Goal: Task Accomplishment & Management: Use online tool/utility

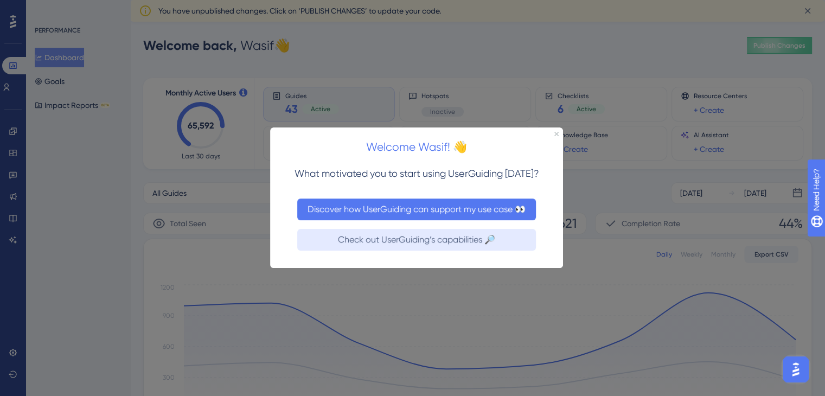
click at [382, 212] on button "Discover how UserGuiding can support my use case 👀" at bounding box center [416, 209] width 239 height 22
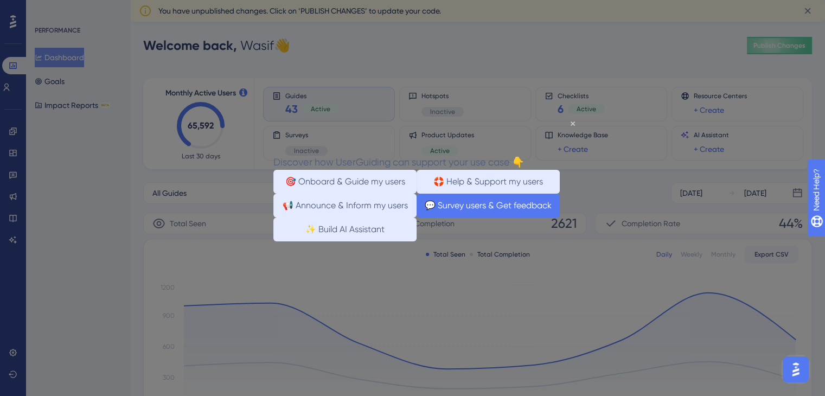
click at [506, 215] on button "💬 Survey users & Get feedback" at bounding box center [487, 206] width 143 height 24
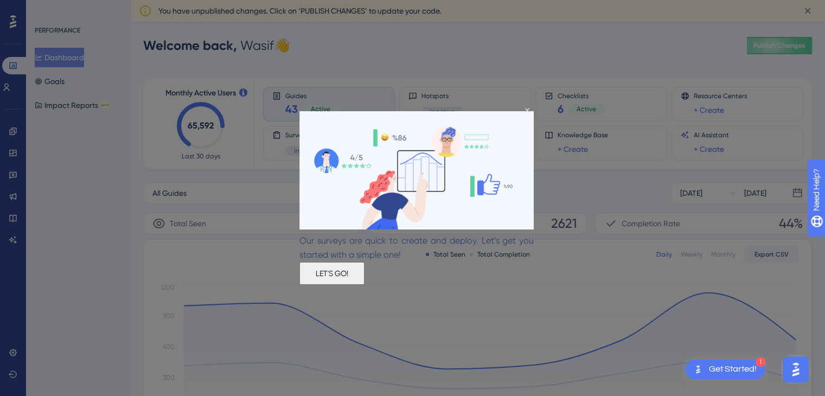
click at [364, 272] on button "LET'S GO!" at bounding box center [331, 273] width 65 height 23
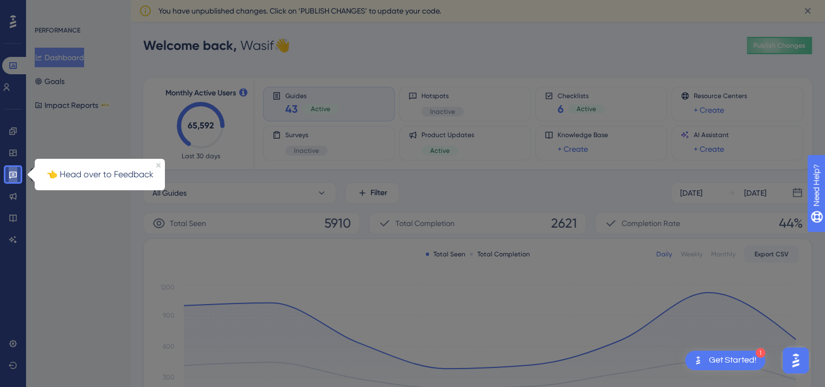
click at [9, 179] on link at bounding box center [13, 174] width 9 height 17
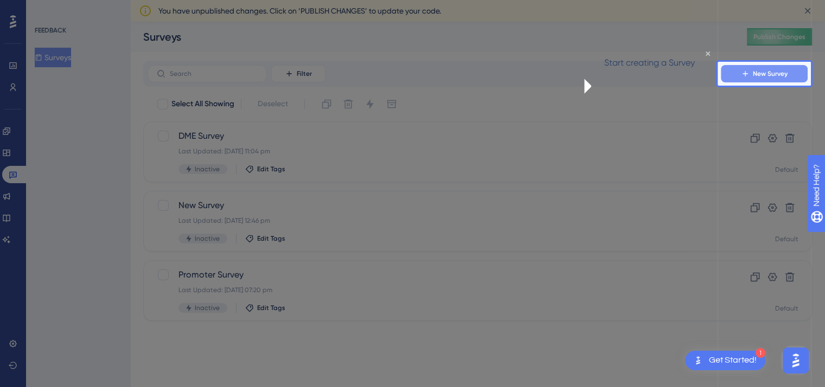
click at [756, 79] on button "New Survey" at bounding box center [763, 73] width 87 height 17
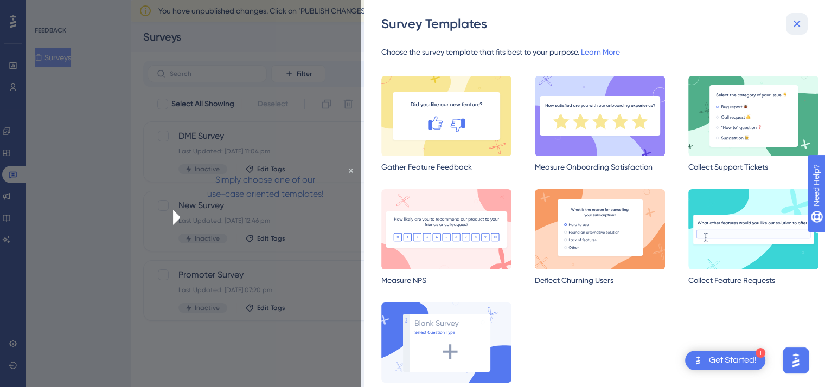
click at [796, 20] on icon at bounding box center [796, 23] width 13 height 13
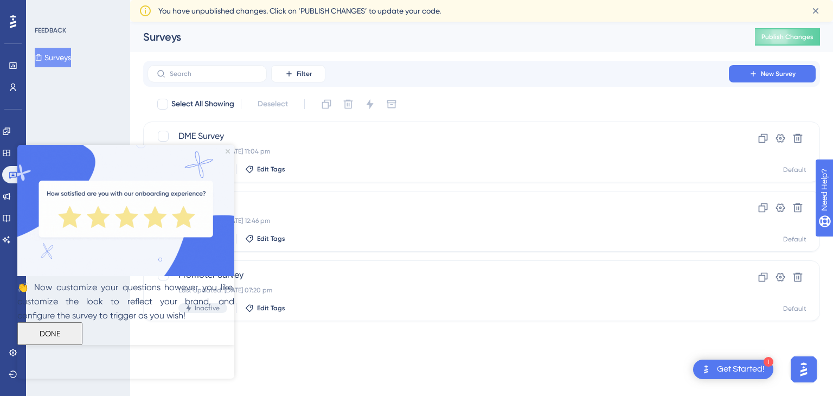
click at [82, 344] on button "DONE" at bounding box center [49, 332] width 65 height 23
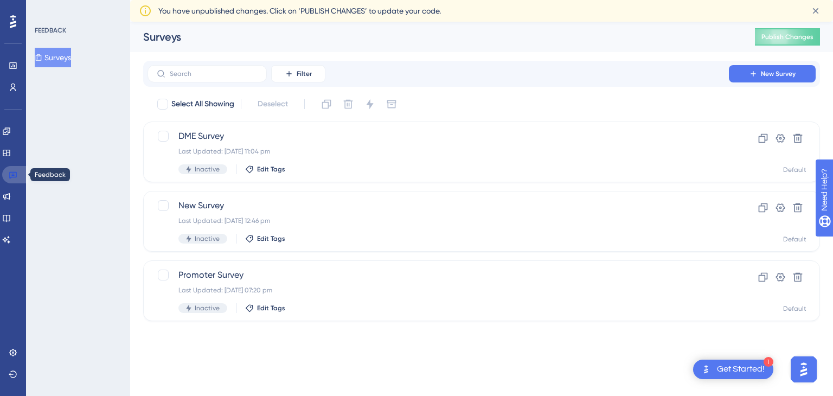
click at [13, 177] on icon at bounding box center [13, 175] width 8 height 7
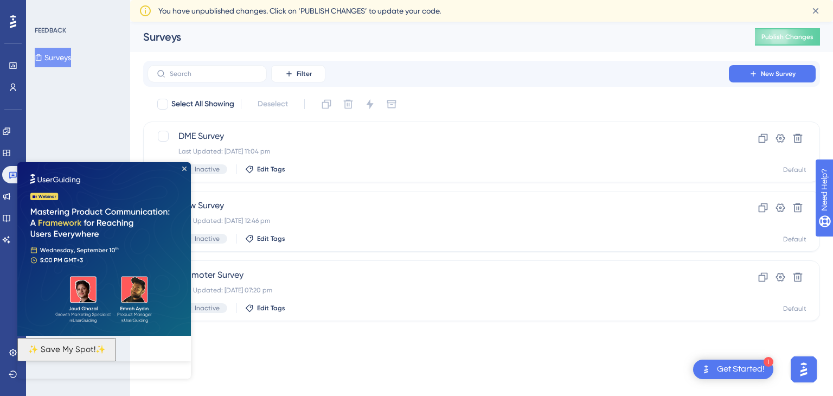
click at [182, 171] on img at bounding box center [103, 248] width 173 height 173
click at [182, 166] on icon "Close Preview" at bounding box center [184, 168] width 4 height 4
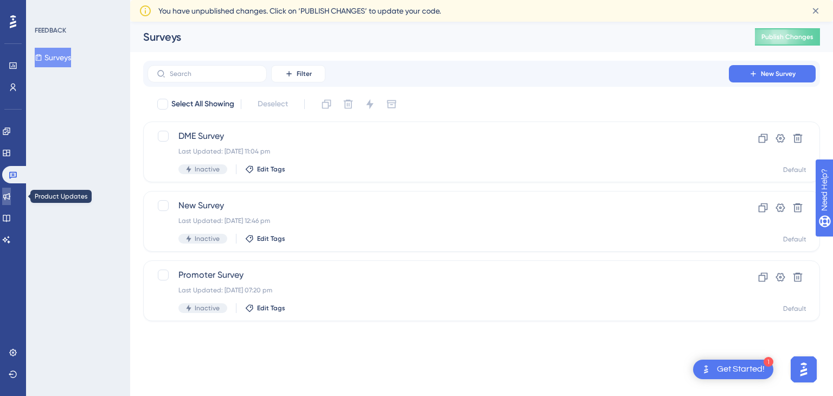
click at [6, 196] on link at bounding box center [6, 196] width 9 height 17
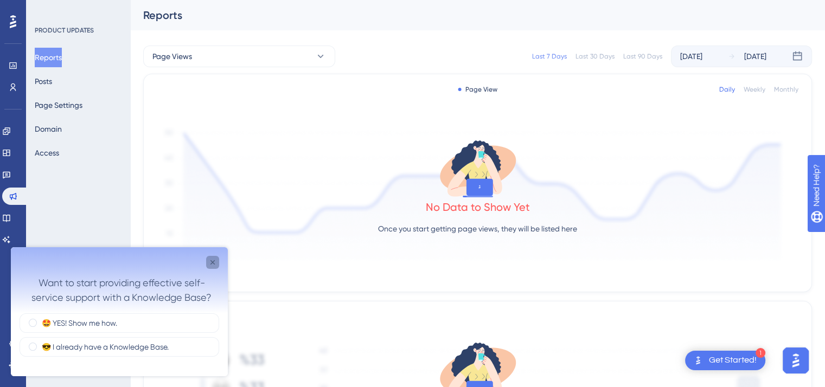
click at [212, 262] on icon "Close survey" at bounding box center [212, 262] width 4 height 4
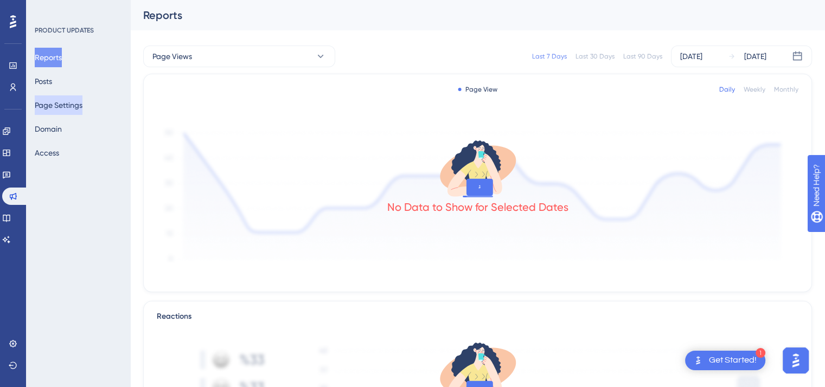
click at [57, 95] on button "Page Settings" at bounding box center [59, 105] width 48 height 20
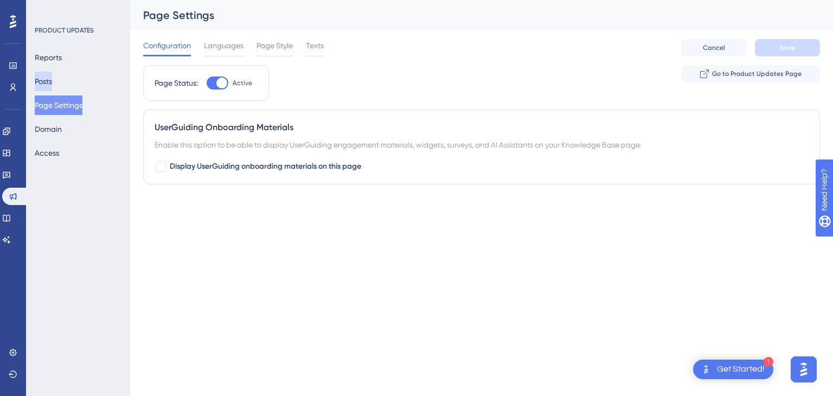
click at [52, 76] on button "Posts" at bounding box center [43, 82] width 17 height 20
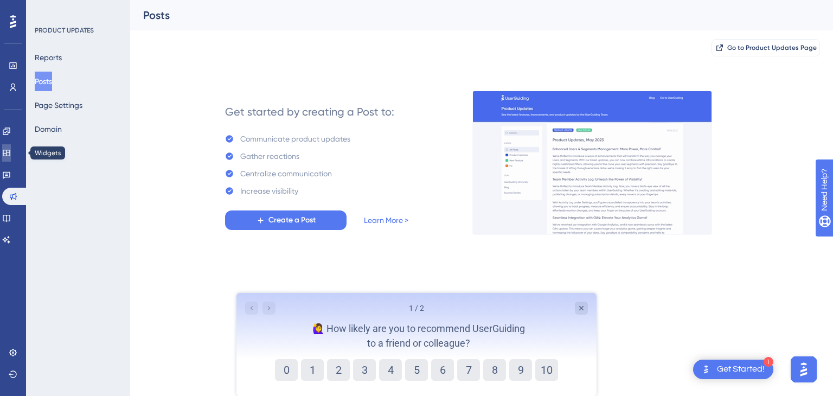
click at [11, 157] on icon at bounding box center [6, 153] width 9 height 9
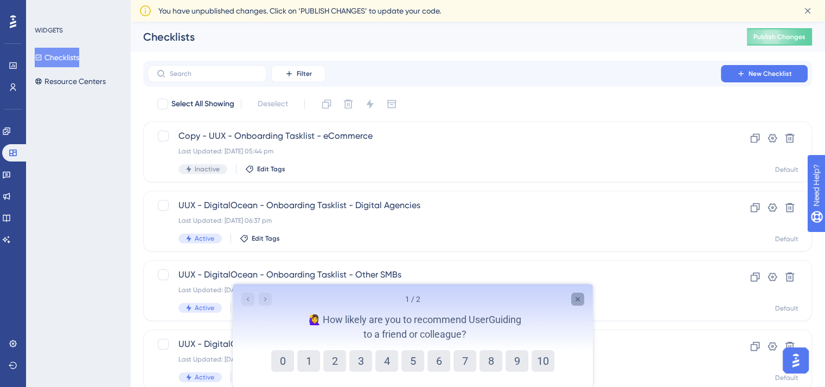
click at [576, 299] on icon "Close survey" at bounding box center [576, 299] width 9 height 9
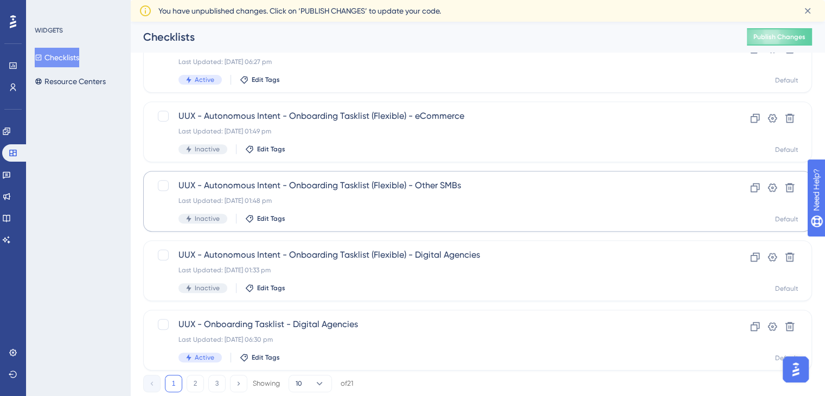
scroll to position [434, 0]
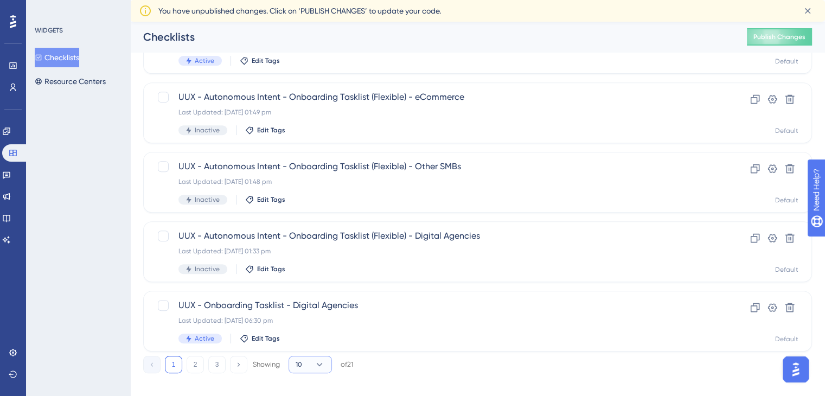
click at [302, 363] on button "10" at bounding box center [309, 364] width 43 height 17
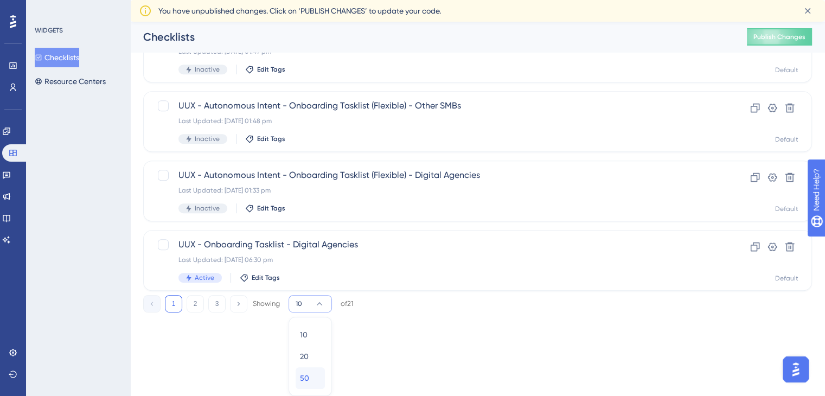
click at [310, 370] on div "50 50" at bounding box center [310, 378] width 21 height 22
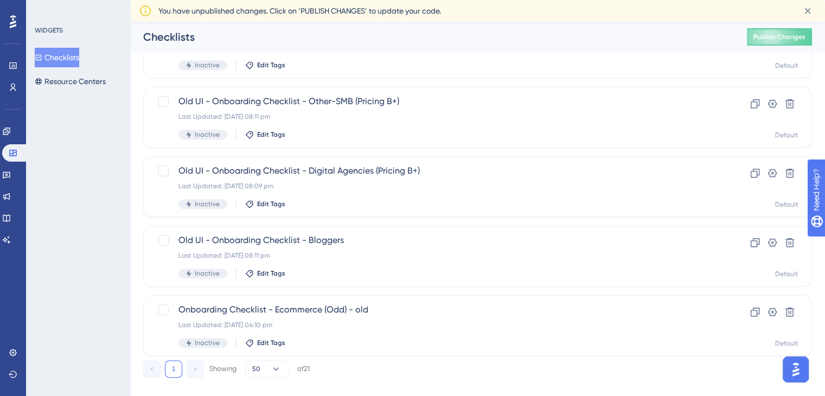
scroll to position [1209, 0]
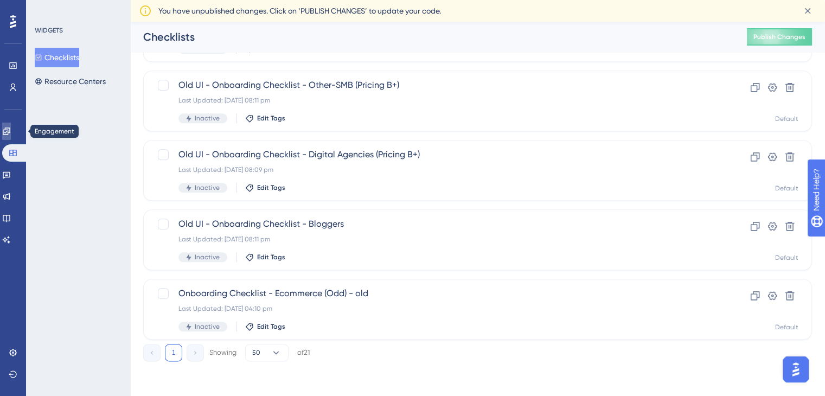
click at [11, 135] on icon at bounding box center [6, 131] width 9 height 9
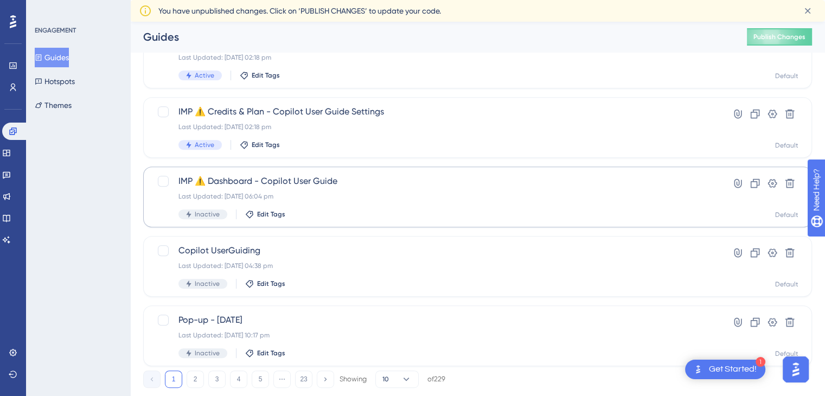
scroll to position [446, 0]
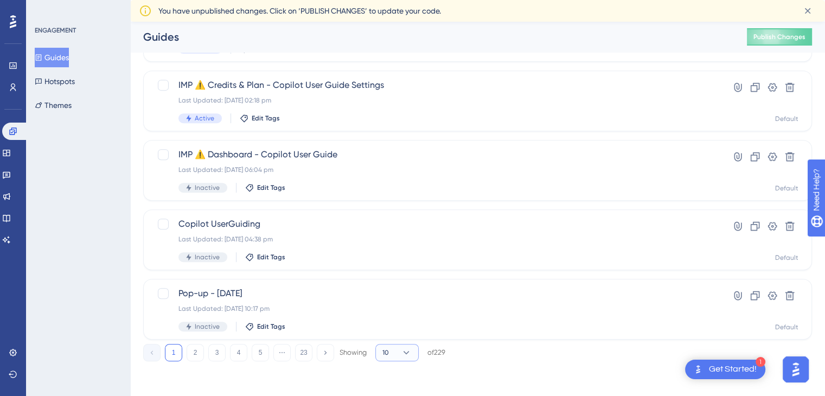
click at [394, 356] on button "10" at bounding box center [396, 352] width 43 height 17
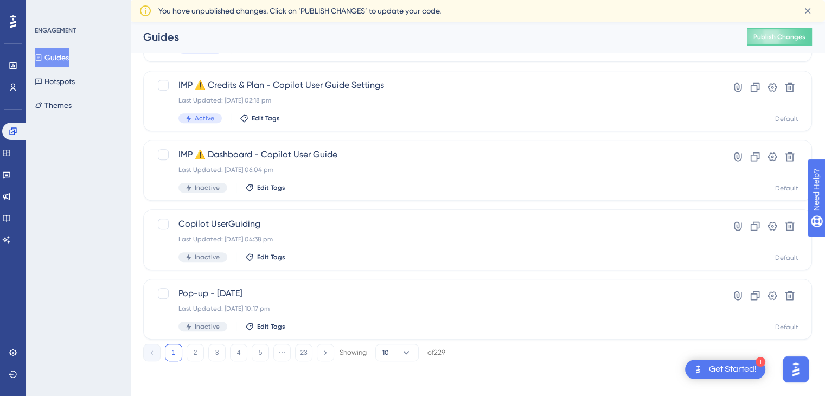
scroll to position [446, 0]
click at [200, 352] on button "2" at bounding box center [194, 352] width 17 height 17
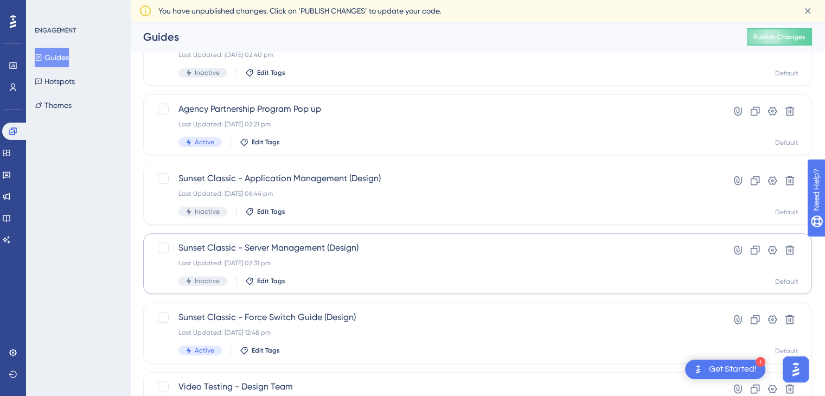
scroll to position [229, 0]
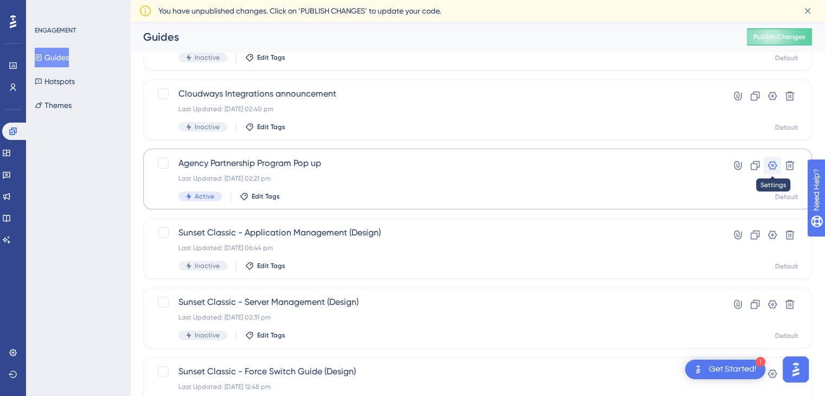
click at [776, 162] on icon at bounding box center [772, 165] width 11 height 11
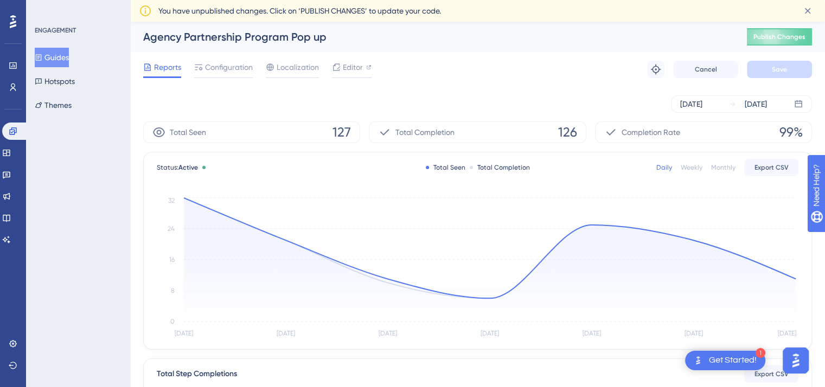
click at [63, 62] on button "Guides" at bounding box center [52, 58] width 34 height 20
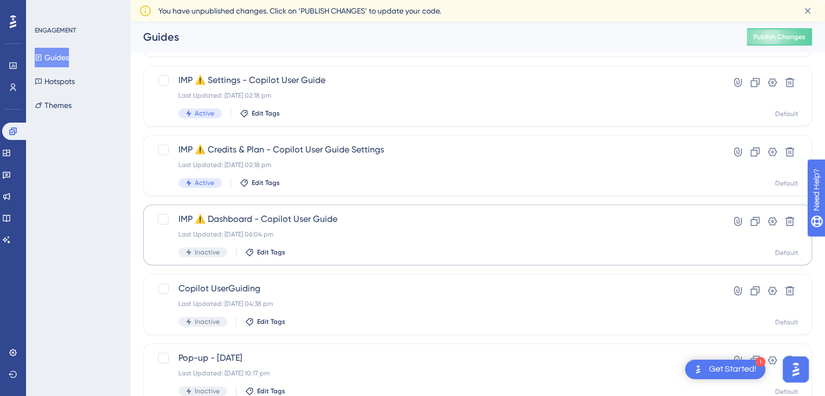
scroll to position [446, 0]
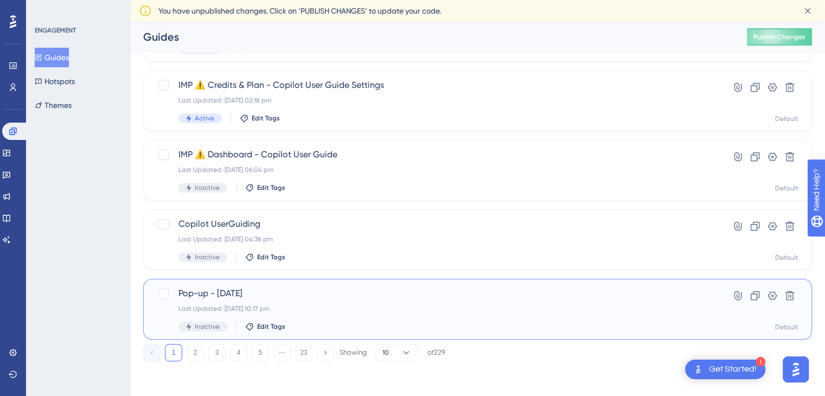
click at [243, 295] on span "Pop-up - [DATE]" at bounding box center [433, 293] width 511 height 13
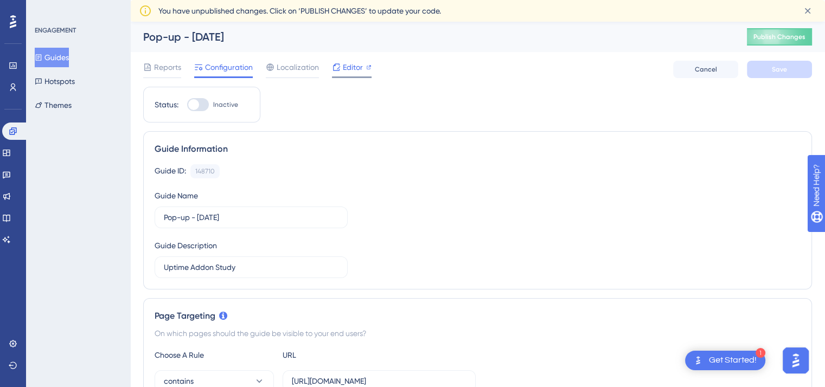
click at [339, 66] on icon at bounding box center [336, 67] width 9 height 9
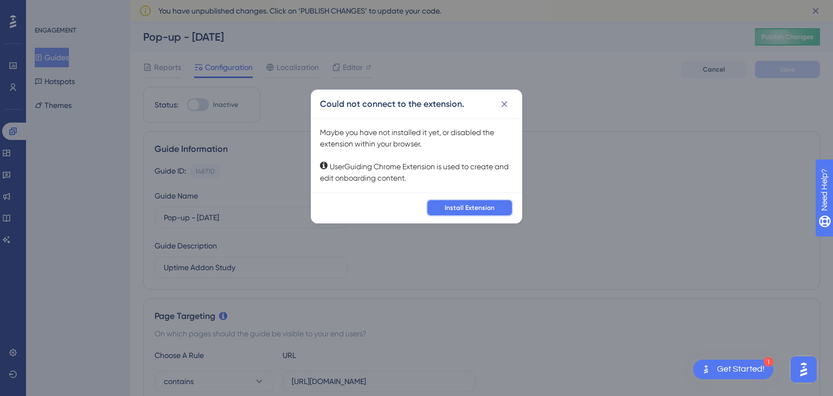
click at [475, 208] on span "Install Extension" at bounding box center [470, 207] width 50 height 9
click at [513, 101] on div "Could not connect to the extension." at bounding box center [416, 104] width 210 height 28
click at [507, 100] on icon at bounding box center [504, 104] width 11 height 11
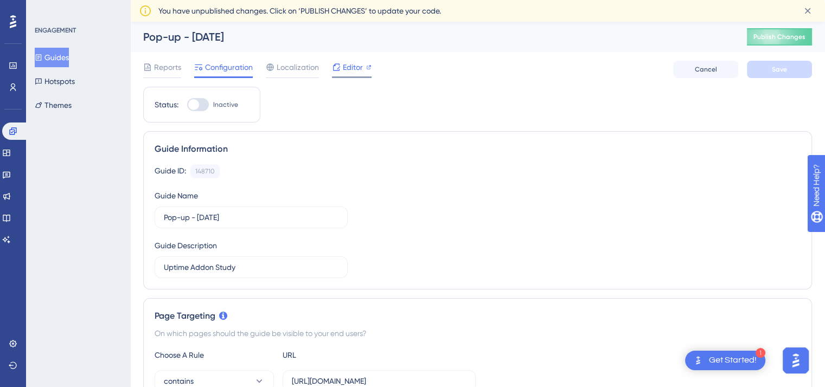
click at [360, 67] on span "Editor" at bounding box center [353, 67] width 20 height 13
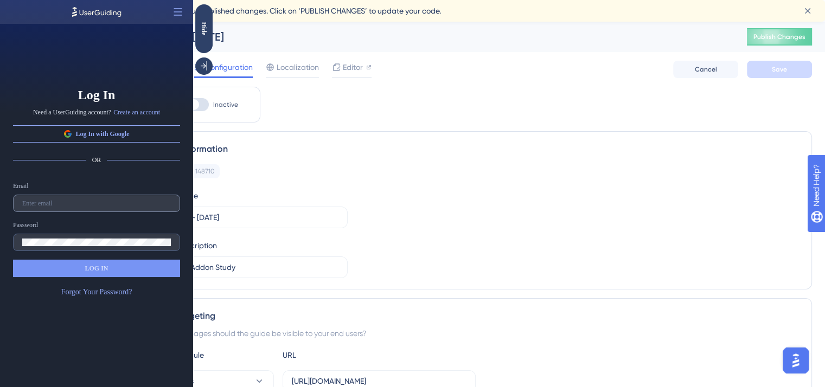
click at [93, 211] on label at bounding box center [96, 203] width 167 height 17
click at [93, 207] on input "text" at bounding box center [96, 203] width 149 height 8
type input "[EMAIL_ADDRESS][DOMAIN_NAME]"
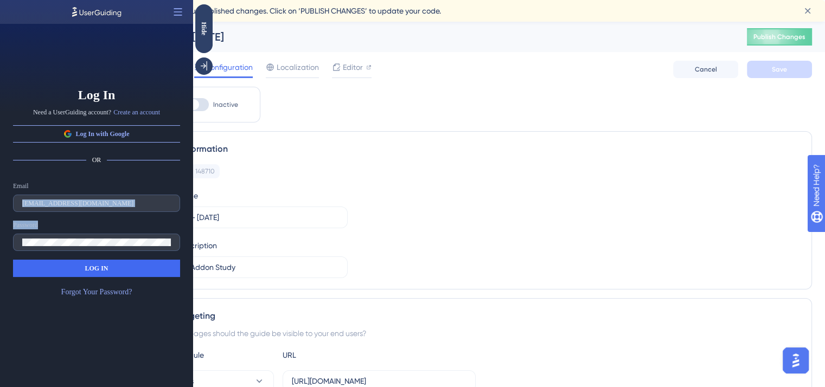
drag, startPoint x: 85, startPoint y: 235, endPoint x: 0, endPoint y: 202, distance: 90.6
click at [0, 207] on div "Log In Need a UserGuiding account? Create an account Log In with Google OR Emai…" at bounding box center [96, 205] width 193 height 363
click at [107, 234] on label at bounding box center [96, 242] width 167 height 17
drag, startPoint x: 83, startPoint y: 249, endPoint x: 0, endPoint y: 235, distance: 84.0
click at [0, 235] on div "Log In Need a UserGuiding account? Create an account Log In with Google OR Emai…" at bounding box center [96, 205] width 193 height 363
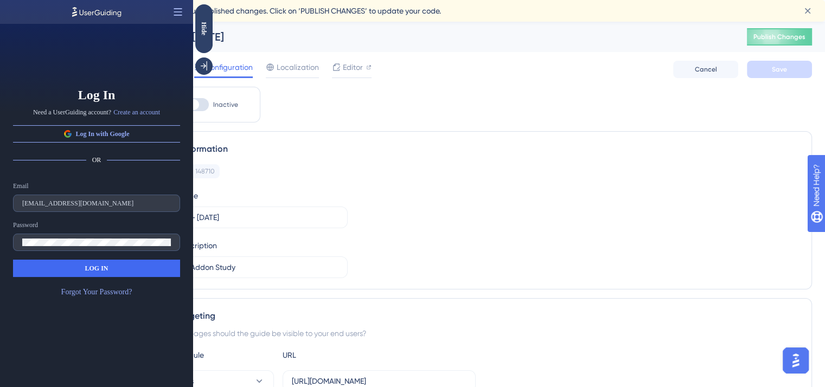
click at [174, 10] on icon at bounding box center [177, 12] width 11 height 11
click at [174, 11] on icon at bounding box center [177, 12] width 11 height 11
click at [99, 297] on link "Forgot Your Password?" at bounding box center [96, 292] width 71 height 13
click at [0, 237] on div "Log In Need a UserGuiding account? Create an account Log In with Google OR Emai…" at bounding box center [96, 205] width 193 height 363
click at [115, 270] on button "LOG IN" at bounding box center [96, 268] width 167 height 17
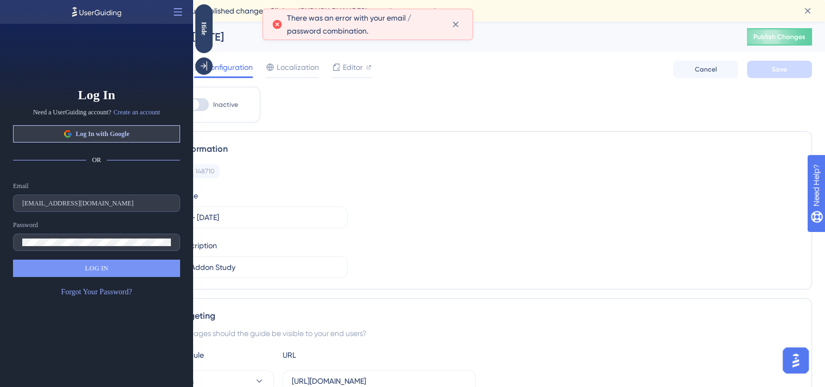
click at [128, 139] on button "Log In with Google" at bounding box center [96, 133] width 167 height 17
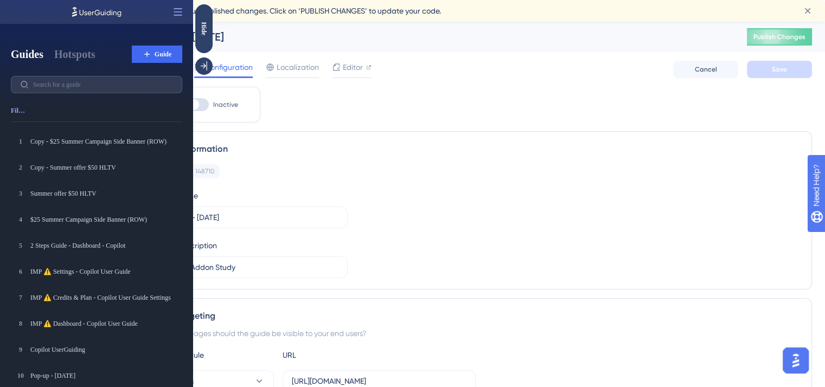
click at [458, 150] on div "Guide Information" at bounding box center [477, 149] width 646 height 13
click at [91, 53] on button "Hotspots" at bounding box center [74, 54] width 41 height 15
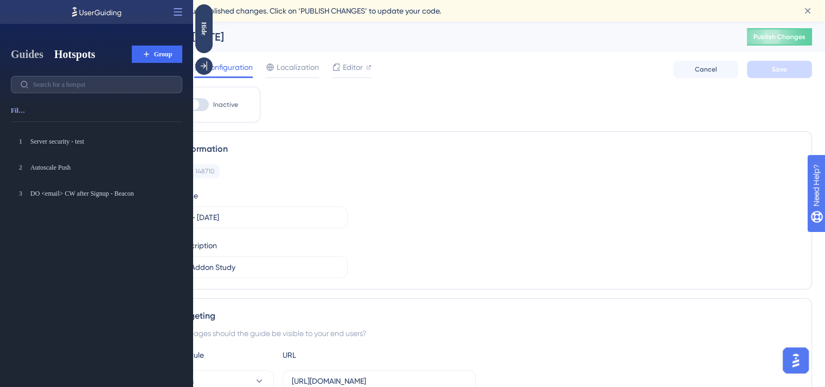
click at [25, 54] on button "Guides" at bounding box center [27, 54] width 33 height 15
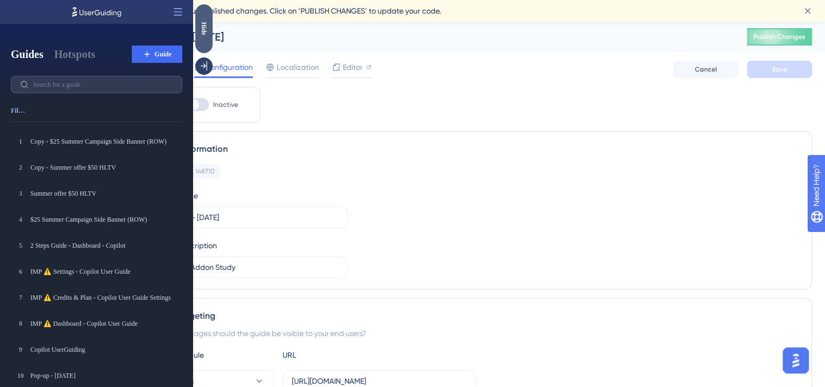
click at [209, 25] on div "Hide" at bounding box center [203, 29] width 17 height 14
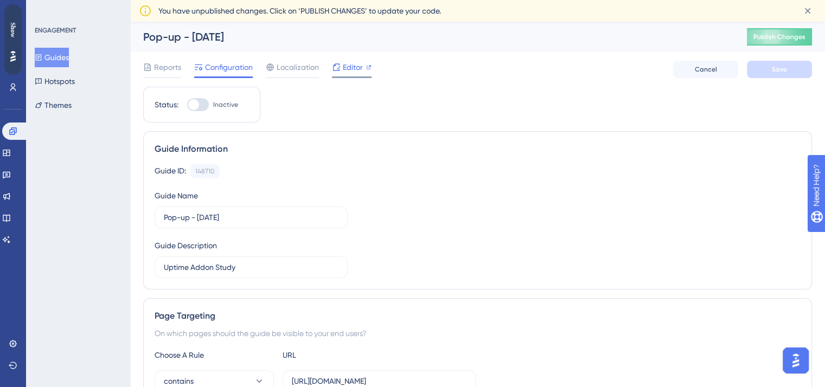
click at [346, 68] on span "Editor" at bounding box center [353, 67] width 20 height 13
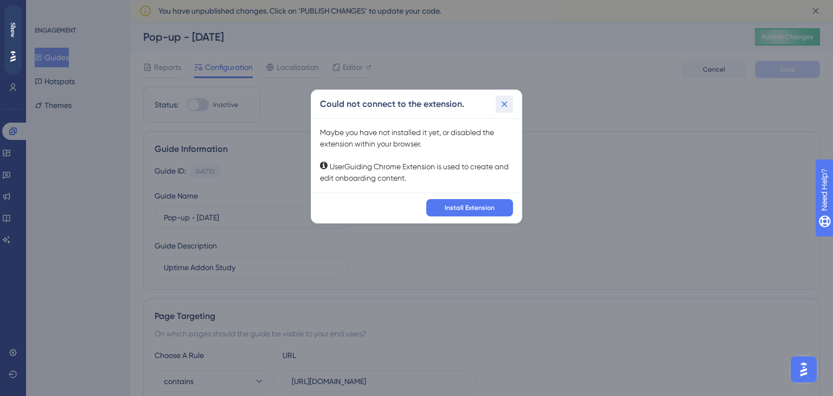
click at [508, 102] on icon at bounding box center [504, 104] width 11 height 11
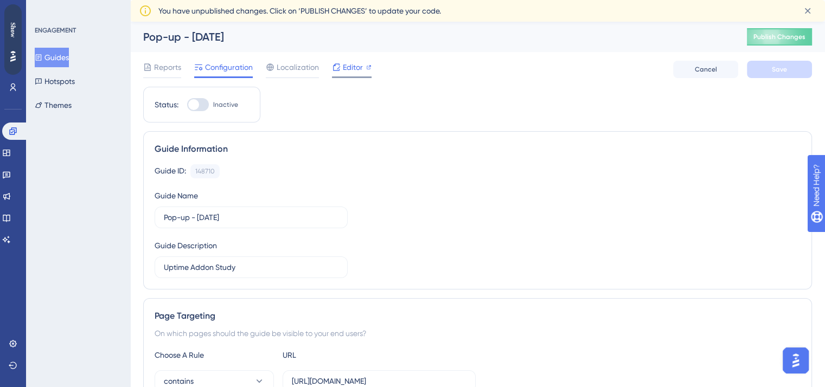
click at [353, 66] on span "Editor" at bounding box center [353, 67] width 20 height 13
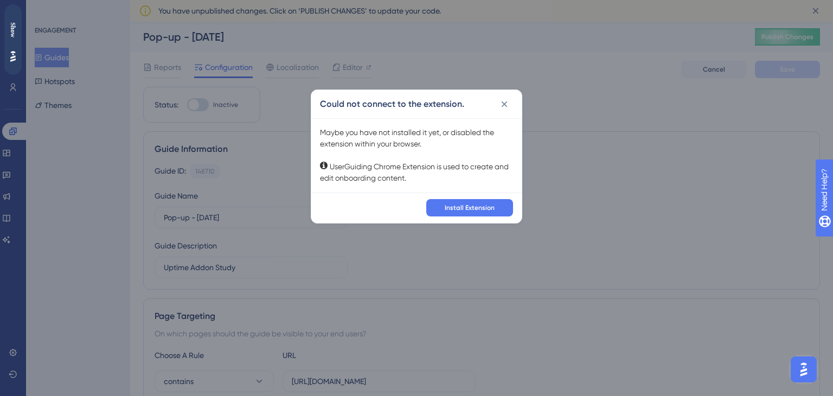
click at [504, 107] on icon at bounding box center [504, 104] width 11 height 11
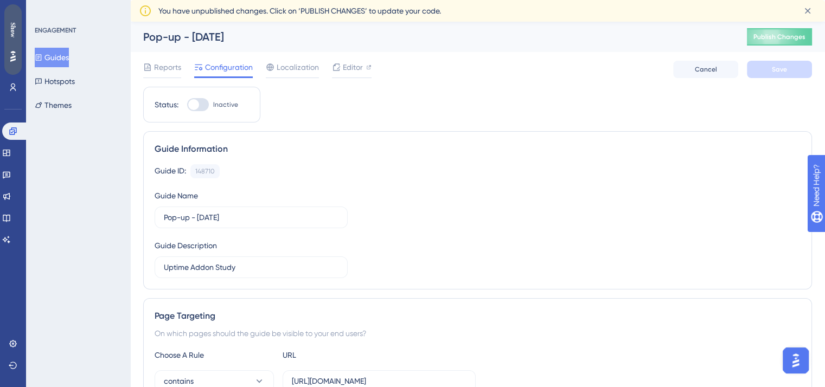
click at [18, 34] on div "Show" at bounding box center [12, 29] width 17 height 15
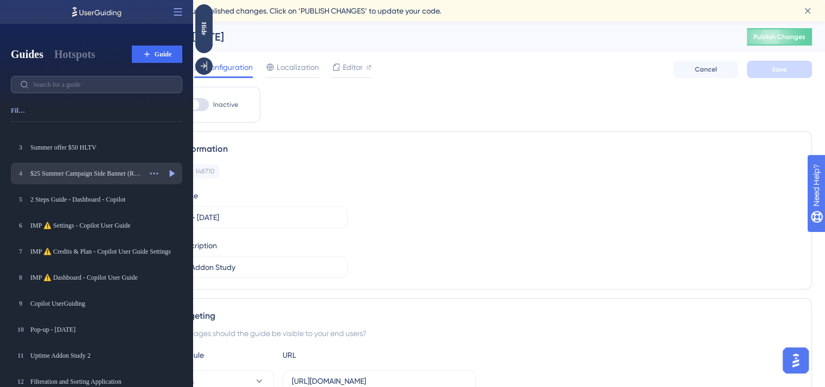
scroll to position [108, 0]
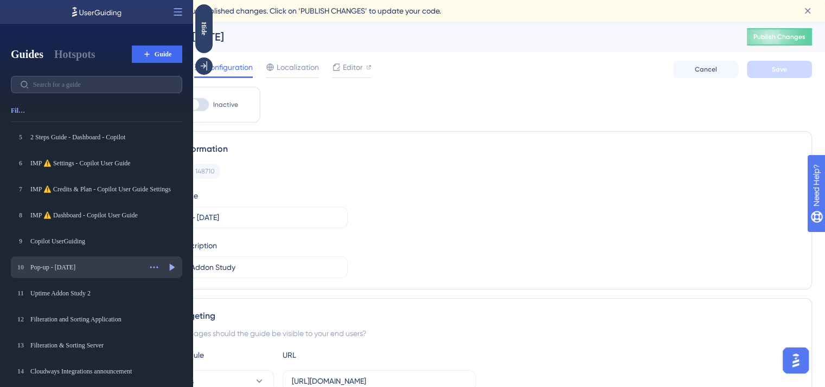
click at [75, 266] on div "Pop-up - [DATE]" at bounding box center [85, 267] width 111 height 9
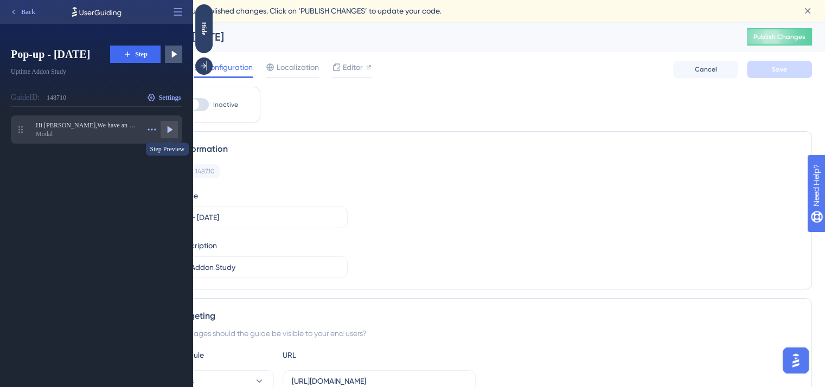
click at [168, 129] on icon at bounding box center [170, 129] width 5 height 7
